Goal: Find specific page/section: Find specific page/section

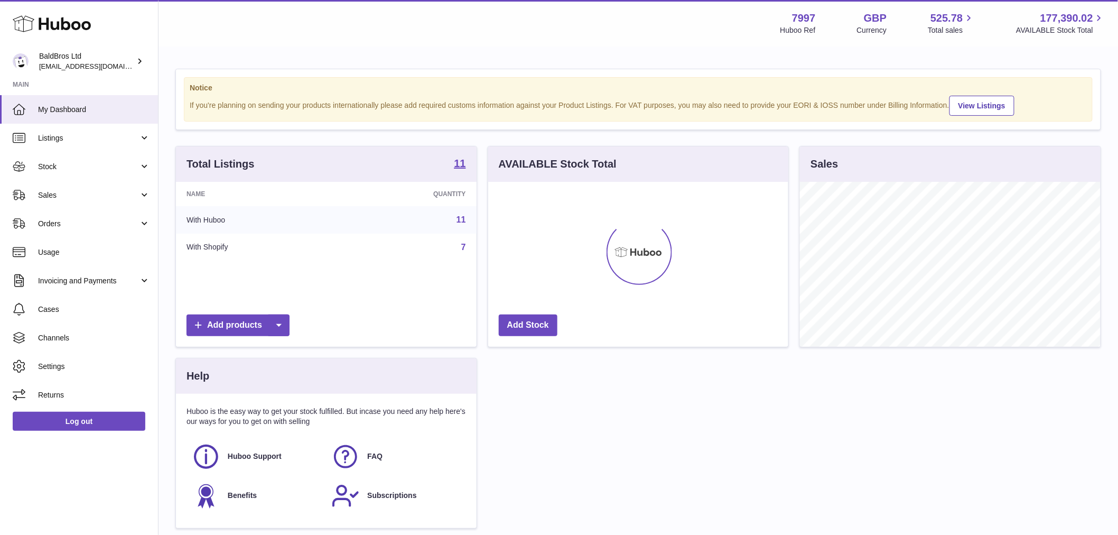
scroll to position [165, 300]
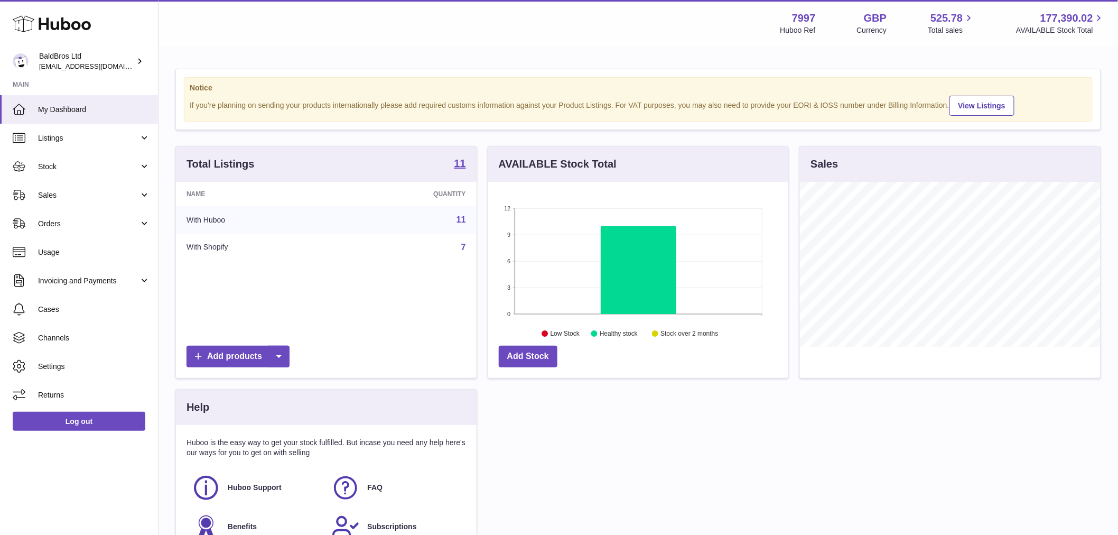
drag, startPoint x: 111, startPoint y: 139, endPoint x: 98, endPoint y: 165, distance: 29.1
click at [111, 138] on span "Listings" at bounding box center [88, 138] width 101 height 10
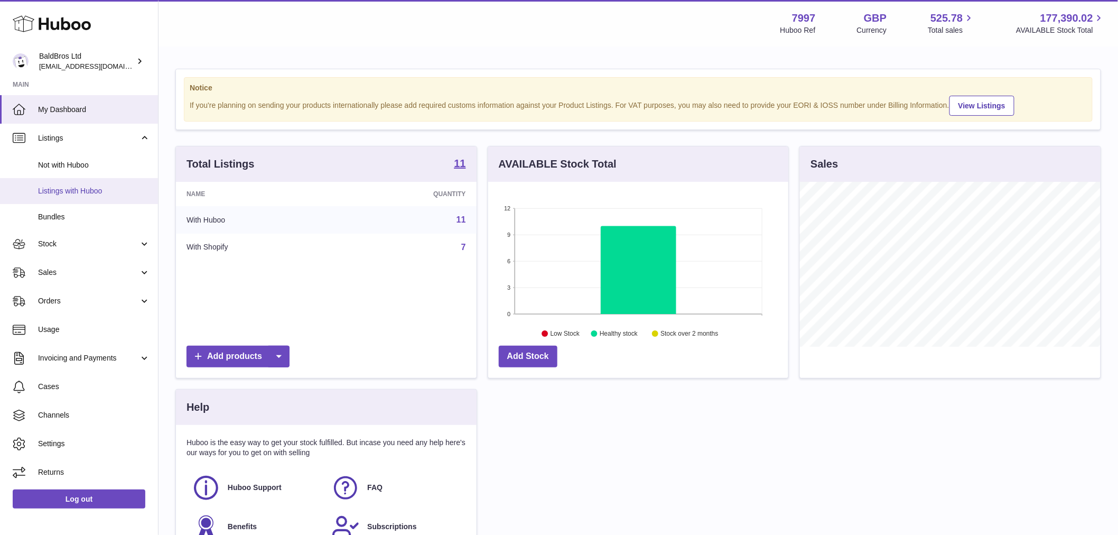
click at [66, 194] on span "Listings with Huboo" at bounding box center [94, 191] width 112 height 10
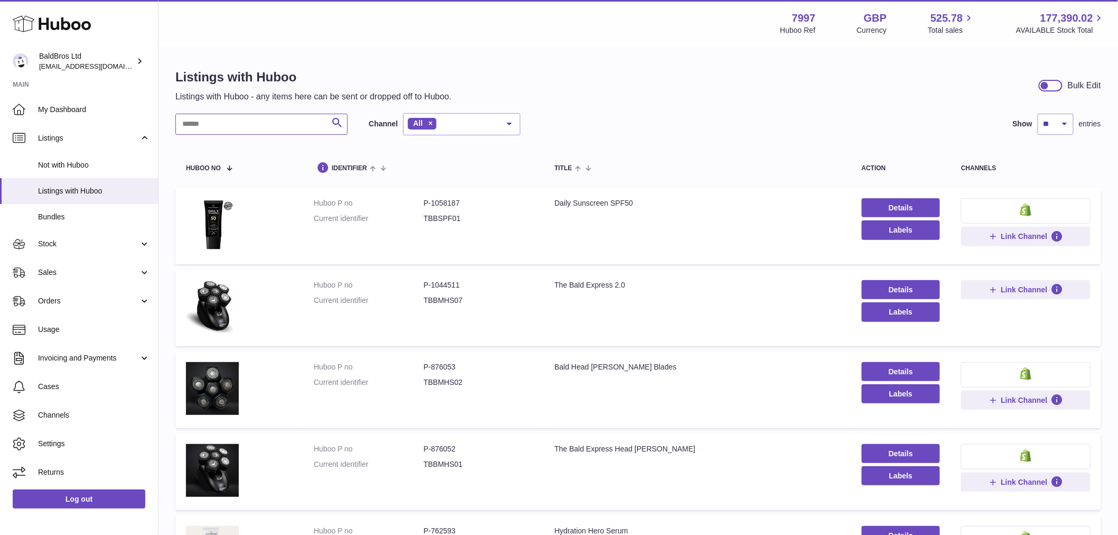
paste input "*******"
type input "*******"
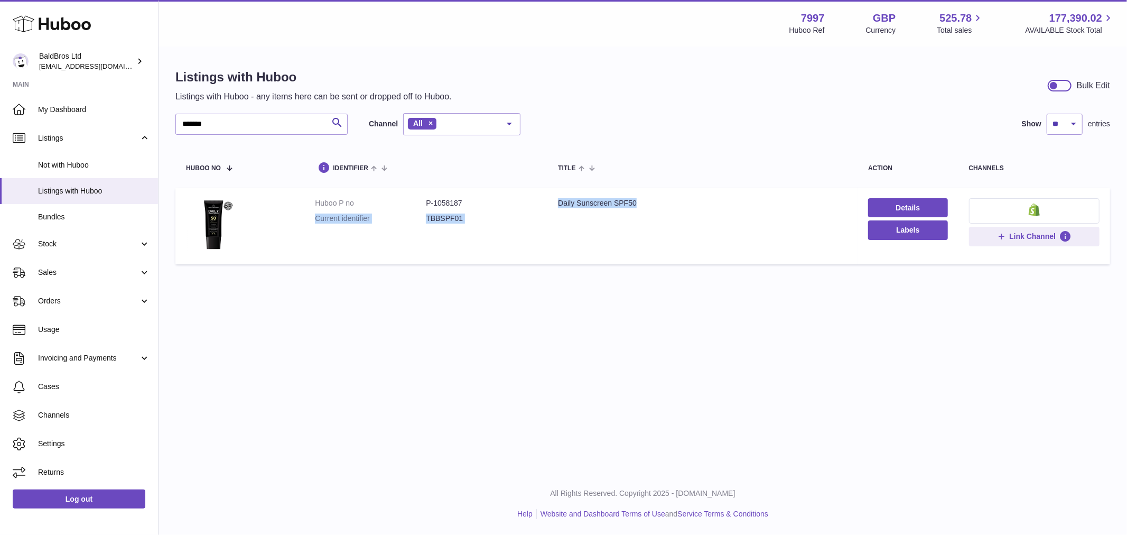
drag, startPoint x: 669, startPoint y: 194, endPoint x: 521, endPoint y: 194, distance: 148.5
click at [521, 194] on tr "Huboo P no P-1058187 Current identifier TBBSPF01 Title Daily Sunscreen SPF50 De…" at bounding box center [642, 226] width 935 height 77
click at [539, 227] on td "Huboo P no P-1058187 Current identifier TBBSPF01" at bounding box center [425, 226] width 243 height 77
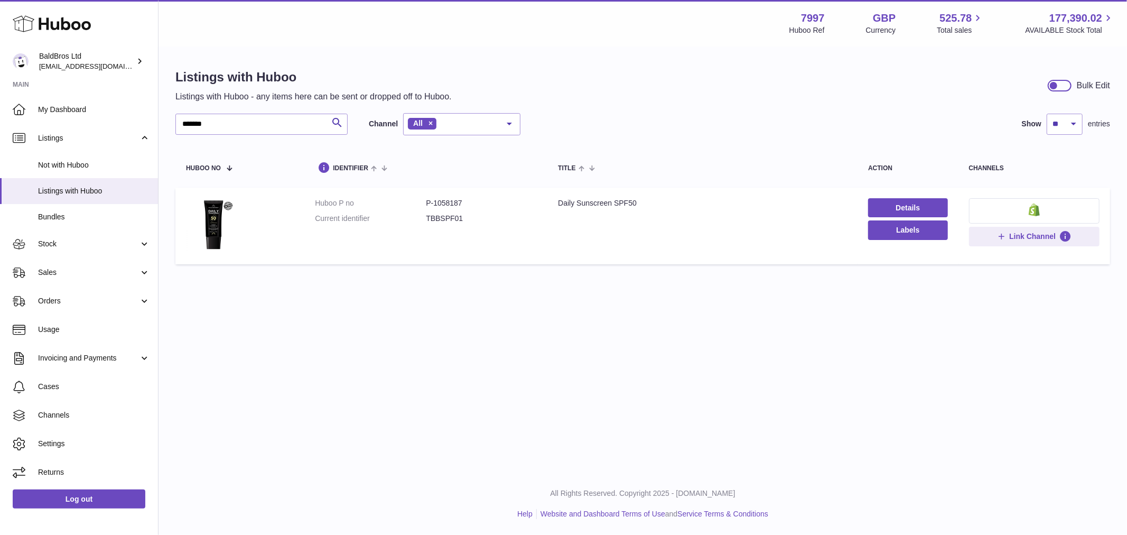
click at [605, 212] on td "Title Daily Sunscreen SPF50" at bounding box center [702, 226] width 310 height 77
click at [608, 209] on td "Title Daily Sunscreen SPF50" at bounding box center [702, 226] width 310 height 77
click at [606, 207] on td "Title Daily Sunscreen SPF50" at bounding box center [702, 226] width 310 height 77
click at [605, 206] on div "Daily Sunscreen SPF50" at bounding box center [702, 203] width 289 height 10
click at [603, 203] on div "Daily Sunscreen SPF50" at bounding box center [702, 203] width 289 height 10
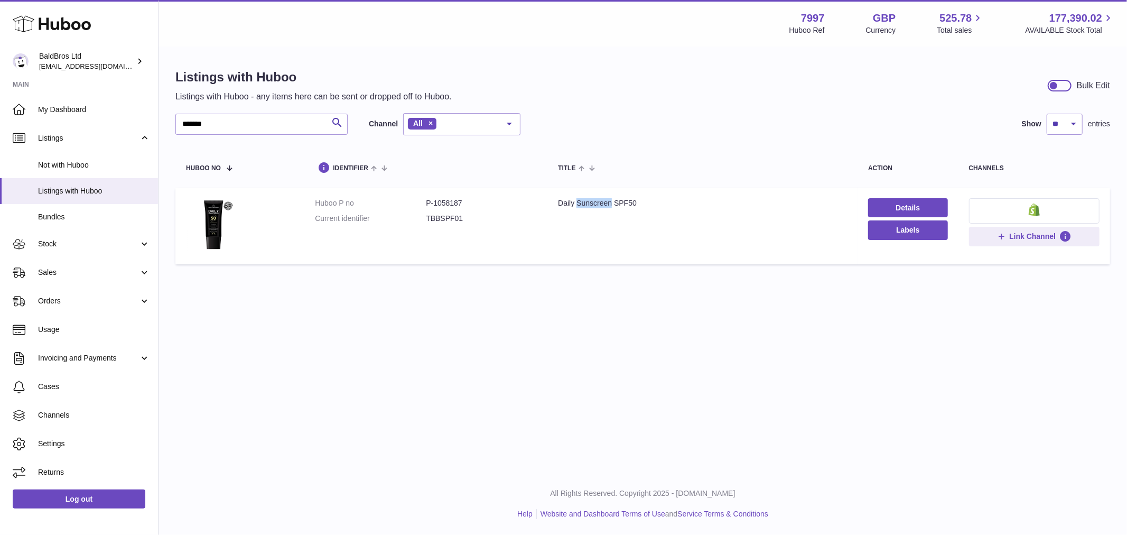
click at [603, 203] on div "Daily Sunscreen SPF50" at bounding box center [702, 203] width 289 height 10
drag, startPoint x: 603, startPoint y: 203, endPoint x: 599, endPoint y: 210, distance: 8.1
click at [603, 204] on div "Daily Sunscreen SPF50" at bounding box center [702, 203] width 289 height 10
click at [601, 254] on td "Title Daily Sunscreen SPF50" at bounding box center [702, 226] width 310 height 77
